Goal: Check status

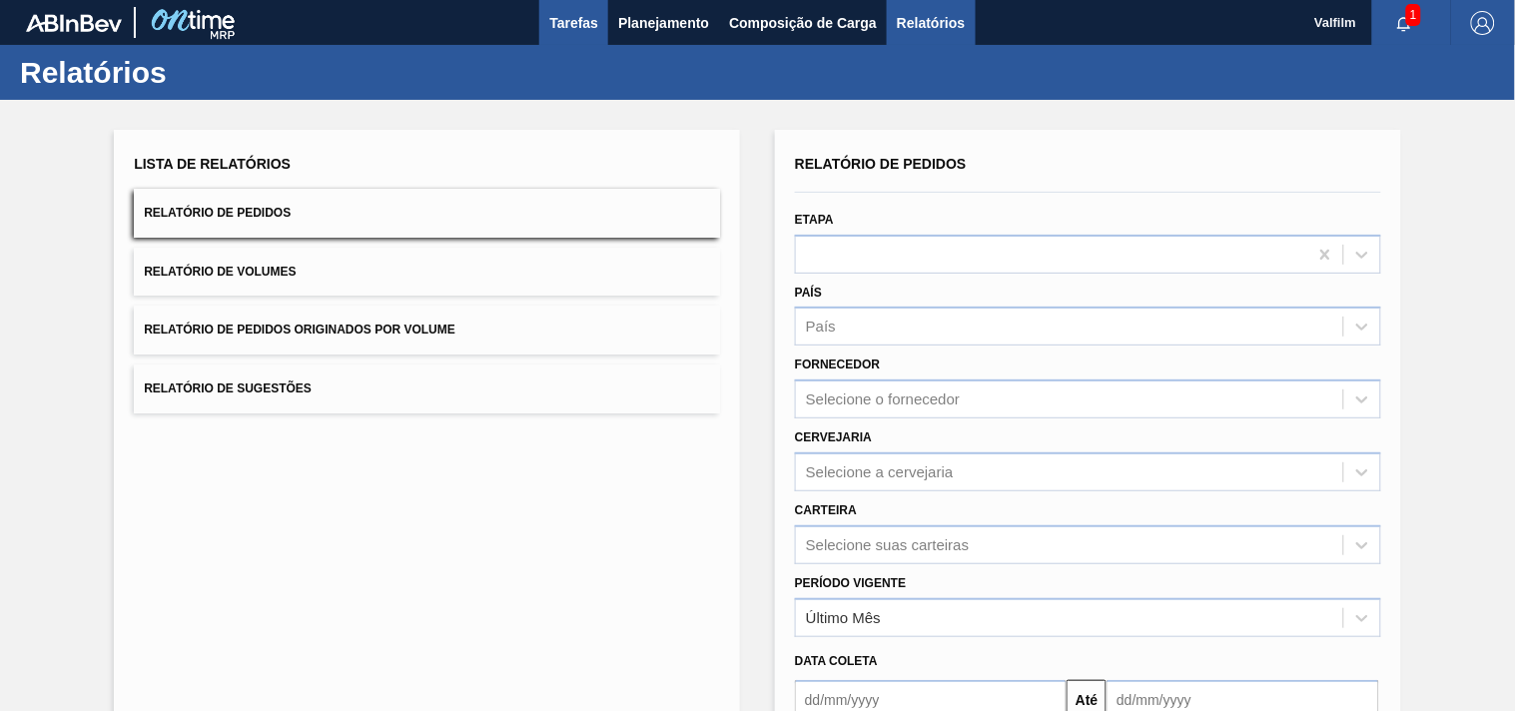
click at [554, 24] on span "Tarefas" at bounding box center [573, 23] width 49 height 24
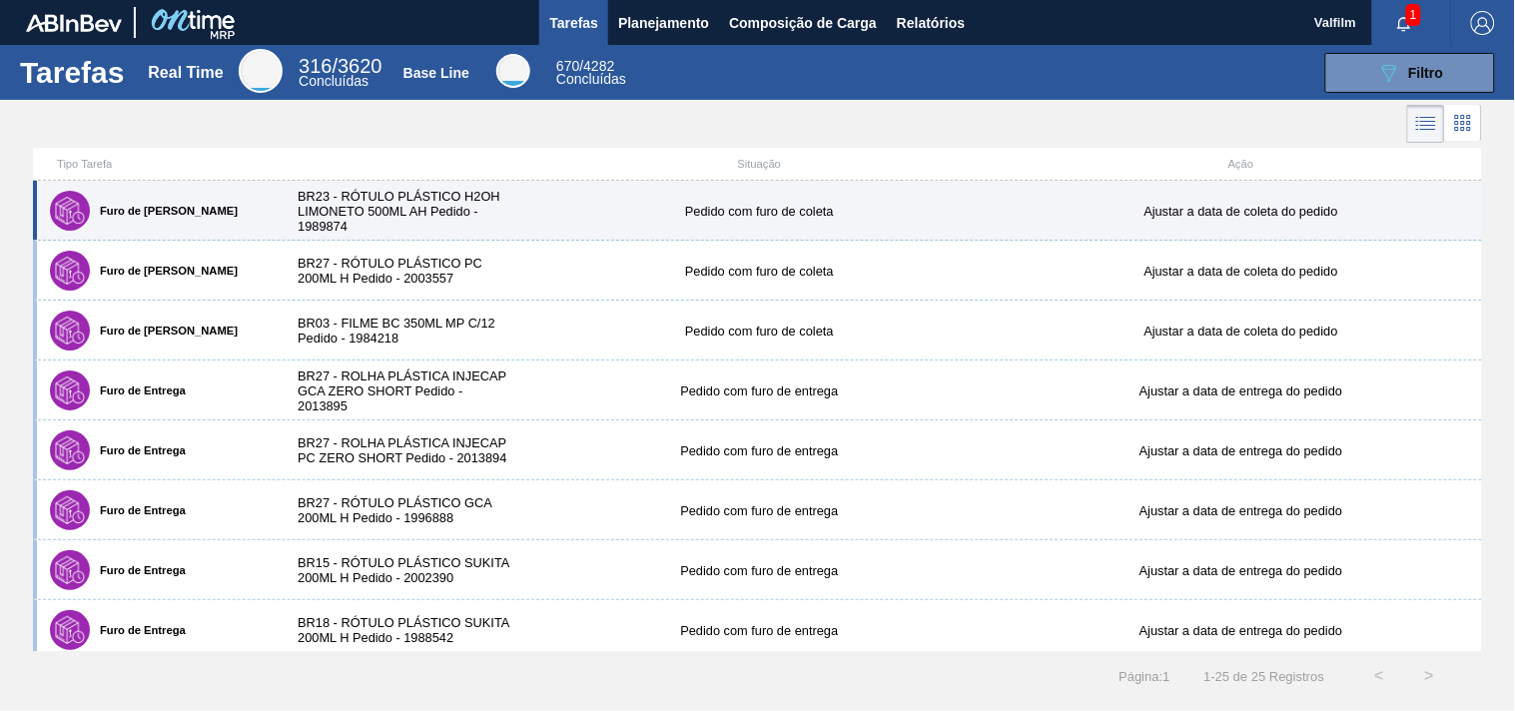
click at [441, 218] on div "BR23 - RÓTULO PLÁSTICO H2OH LIMONETO 500ML AH Pedido - 1989874" at bounding box center [398, 211] width 241 height 45
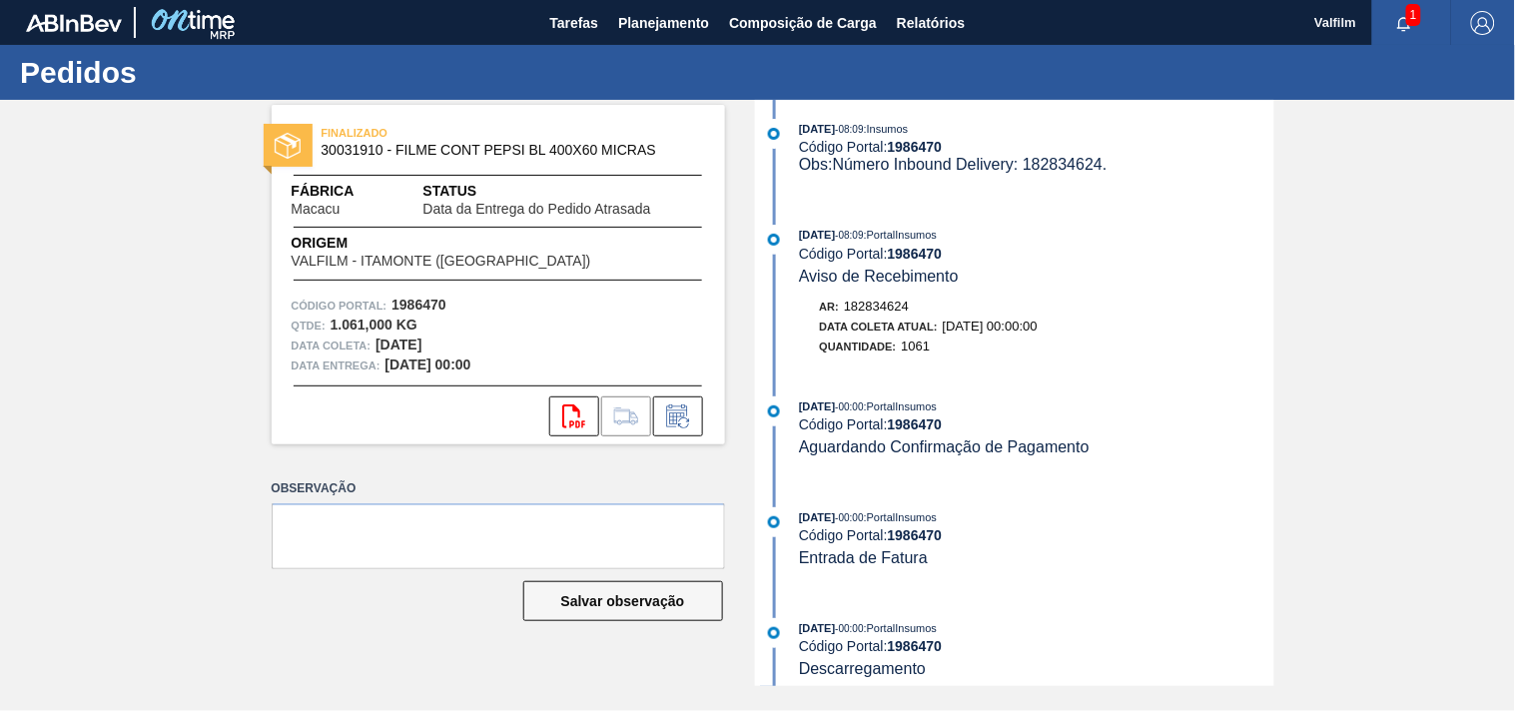
scroll to position [776, 0]
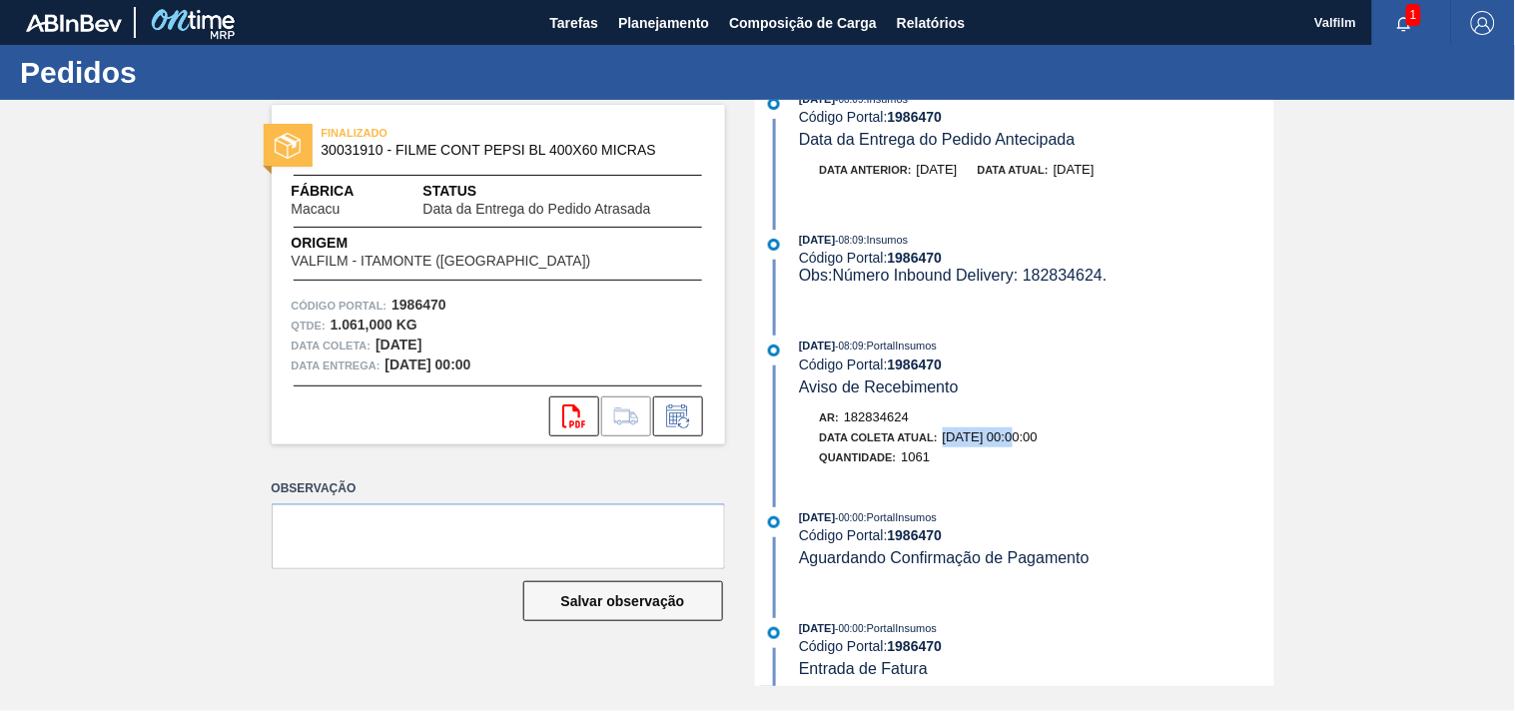
drag, startPoint x: 950, startPoint y: 444, endPoint x: 1020, endPoint y: 455, distance: 71.7
click at [1019, 447] on div "Data Coleta Atual: 11/08/2025 00:00:00" at bounding box center [1047, 437] width 454 height 20
click at [1020, 444] on span "11/08/2025 00:00:00" at bounding box center [990, 436] width 95 height 15
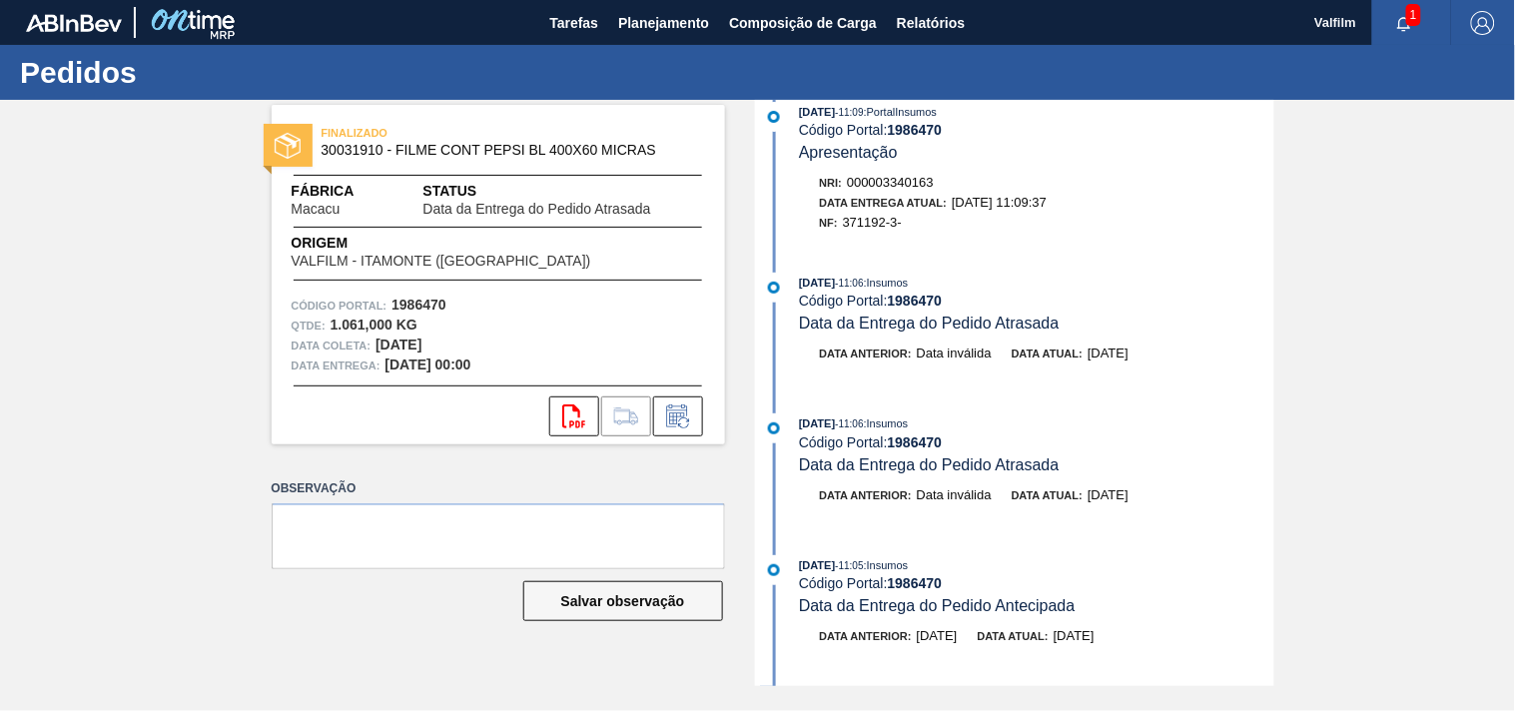
scroll to position [0, 0]
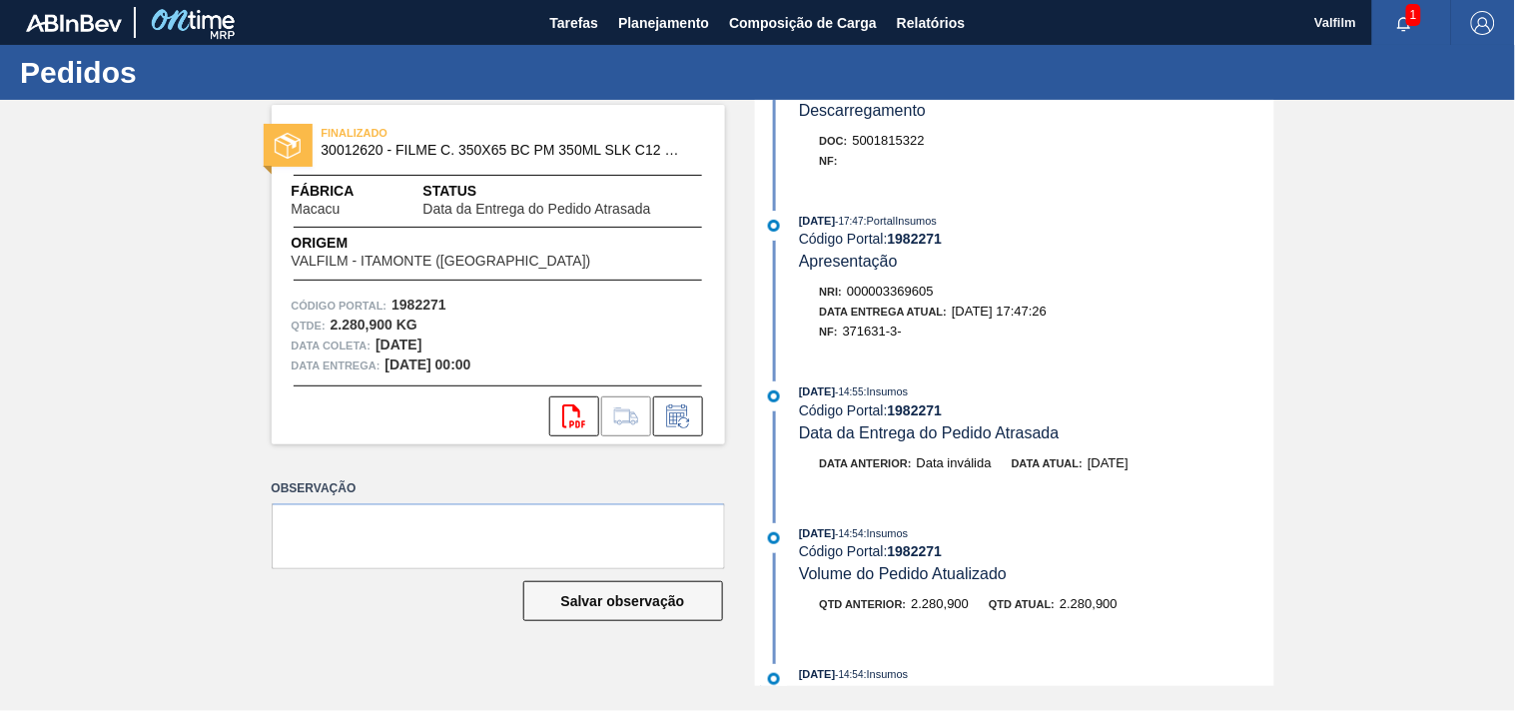
scroll to position [776, 0]
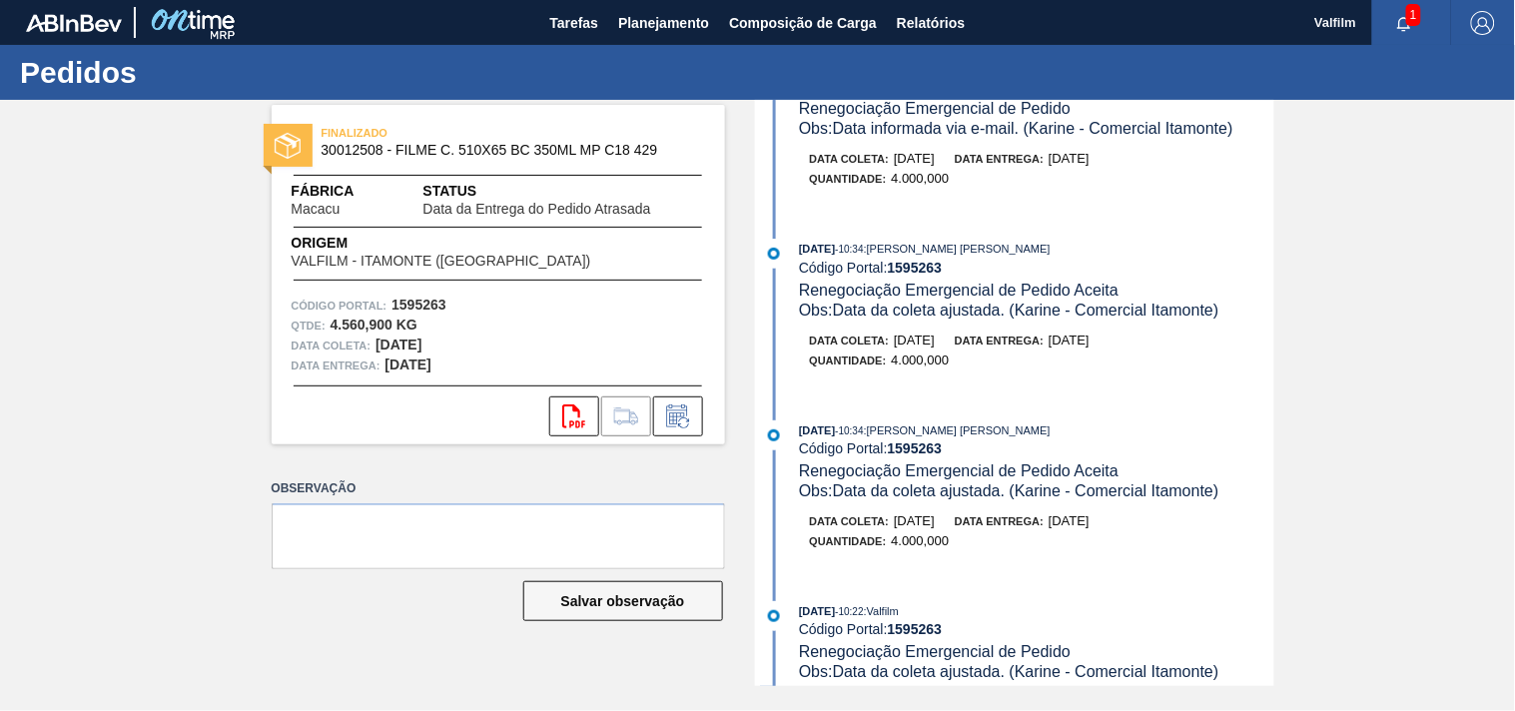
scroll to position [3000, 0]
